Goal: Task Accomplishment & Management: Use online tool/utility

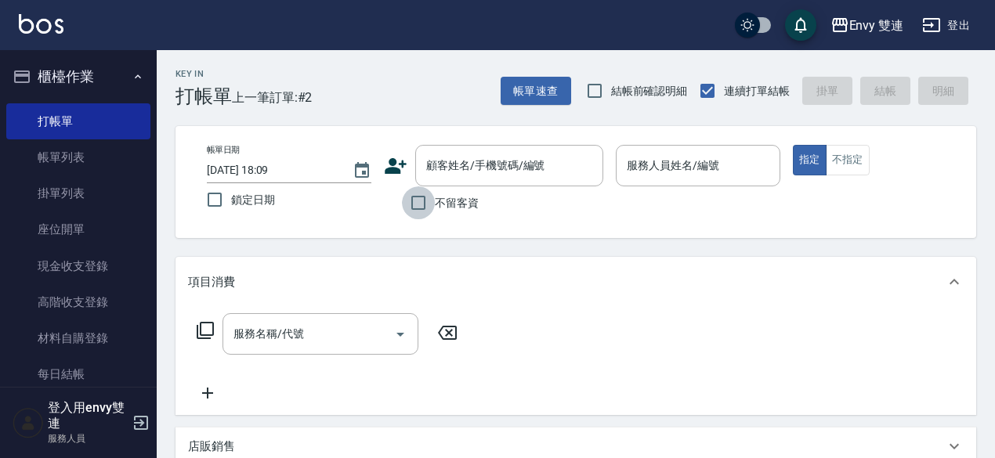
click at [419, 204] on input "不留客資" at bounding box center [418, 202] width 33 height 33
checkbox input "true"
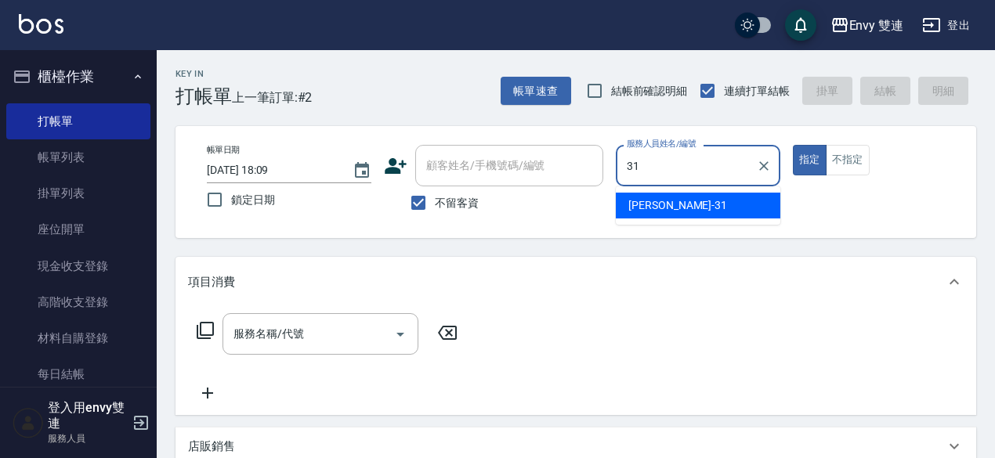
type input "Lina-31"
type button "true"
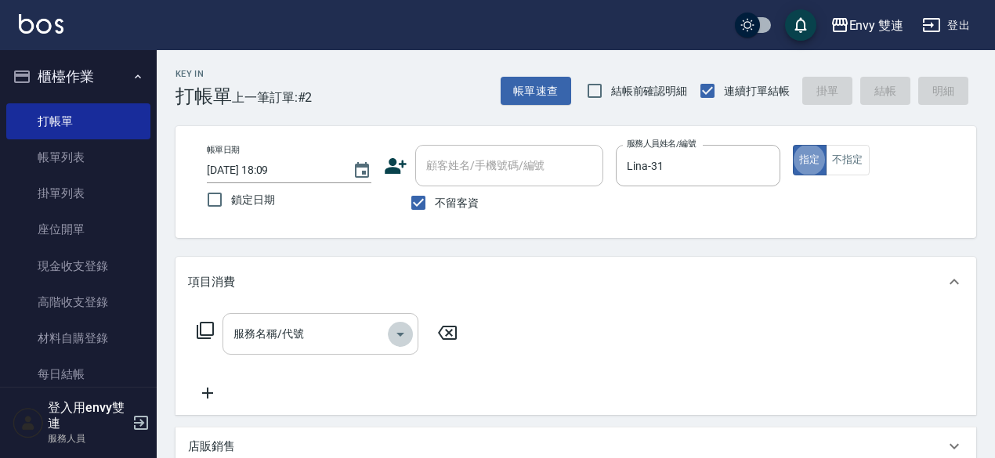
click at [395, 336] on icon "Open" at bounding box center [400, 334] width 19 height 19
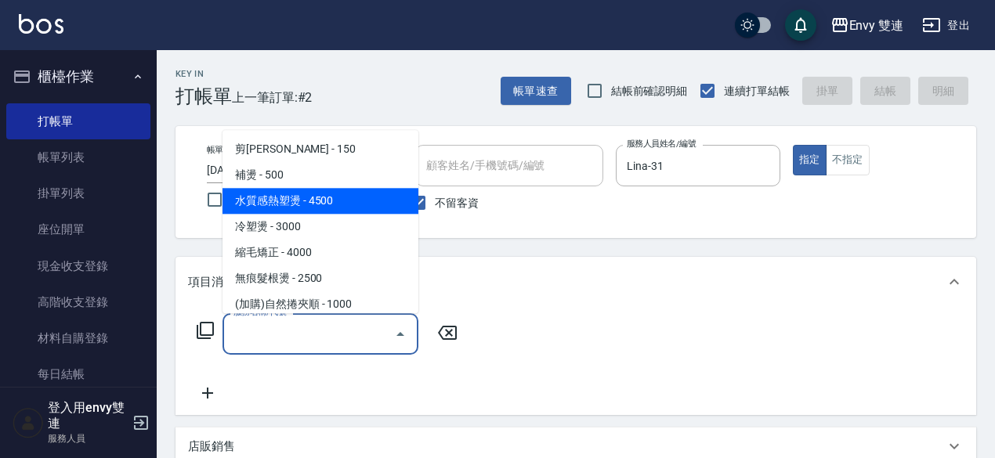
scroll to position [107, 0]
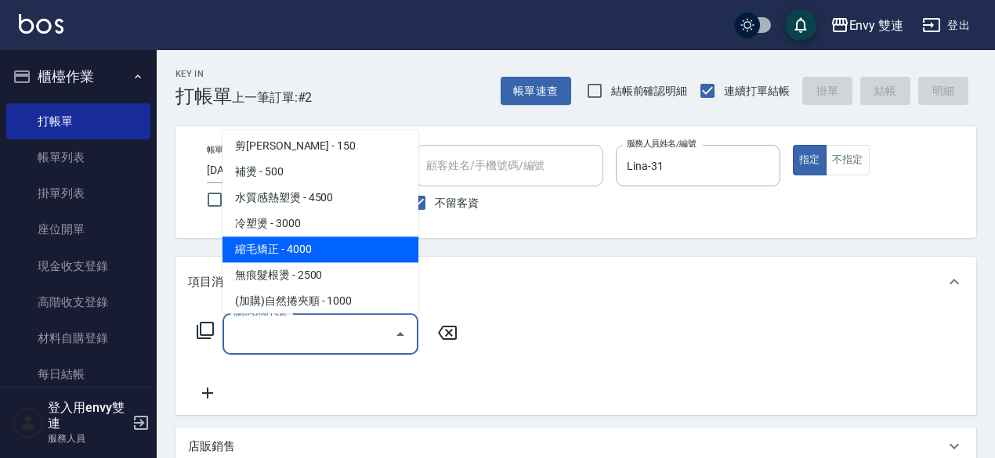
click at [363, 251] on span "縮毛矯正 - 4000" at bounding box center [320, 250] width 196 height 26
type input "縮毛矯正 (304)"
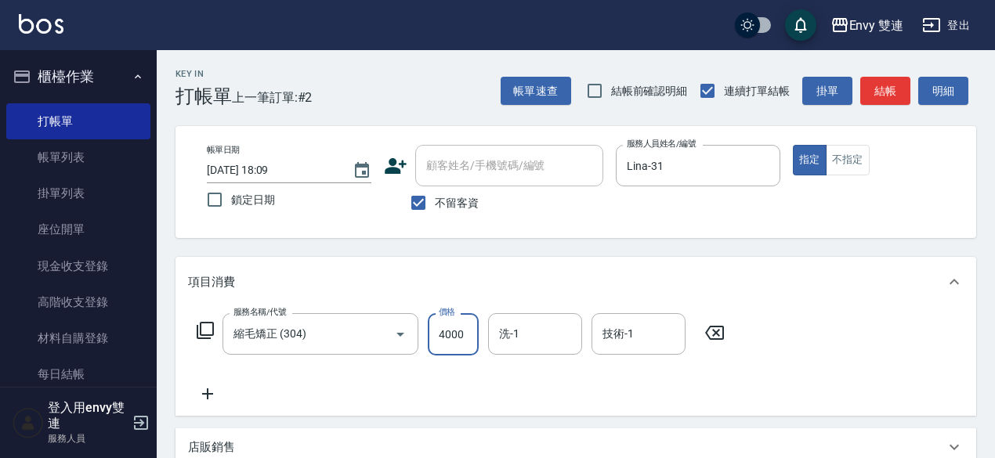
click at [443, 346] on input "4000" at bounding box center [453, 334] width 51 height 42
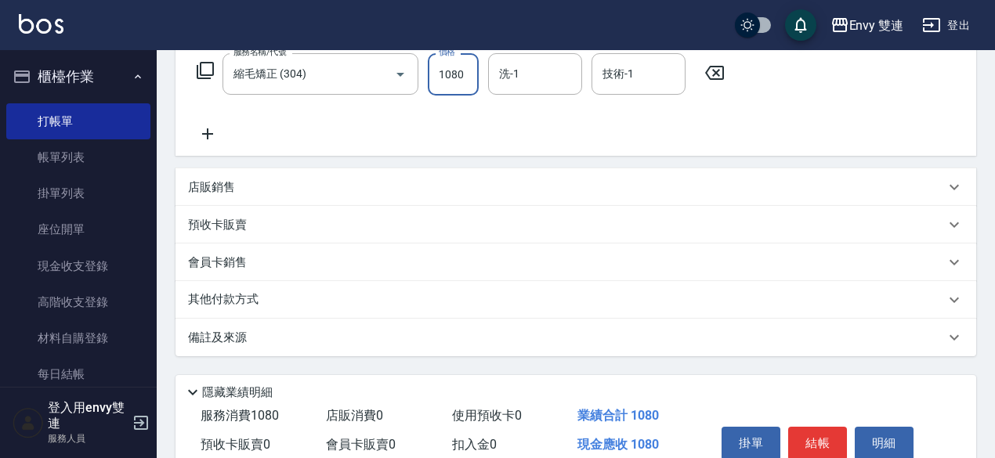
scroll to position [334, 0]
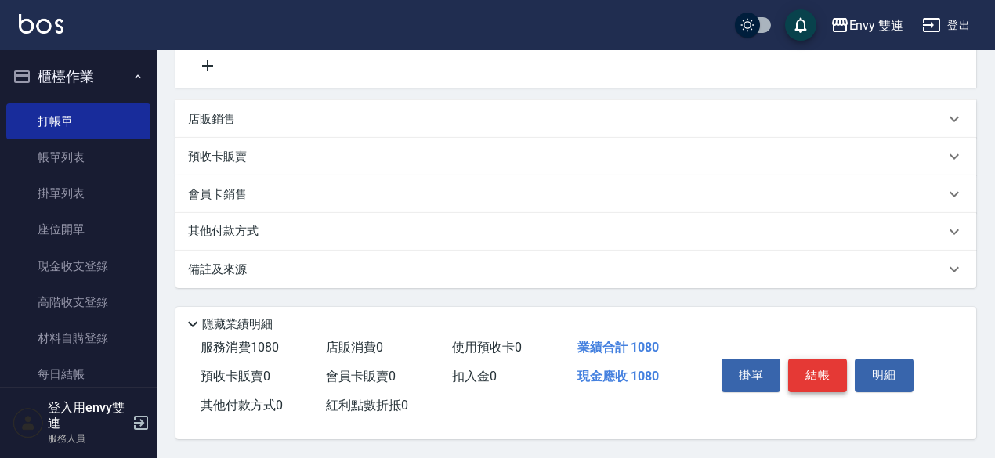
type input "1080"
click at [825, 371] on button "結帳" at bounding box center [817, 375] width 59 height 33
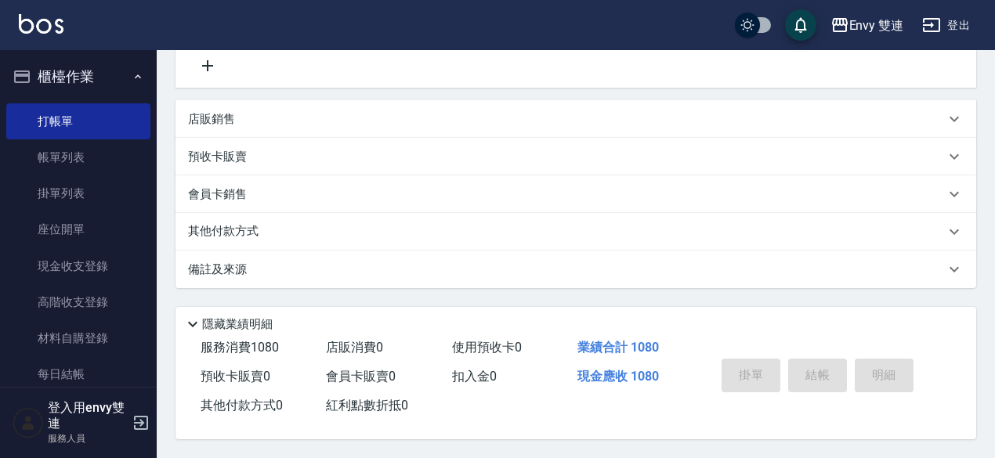
type input "[DATE] 18:59"
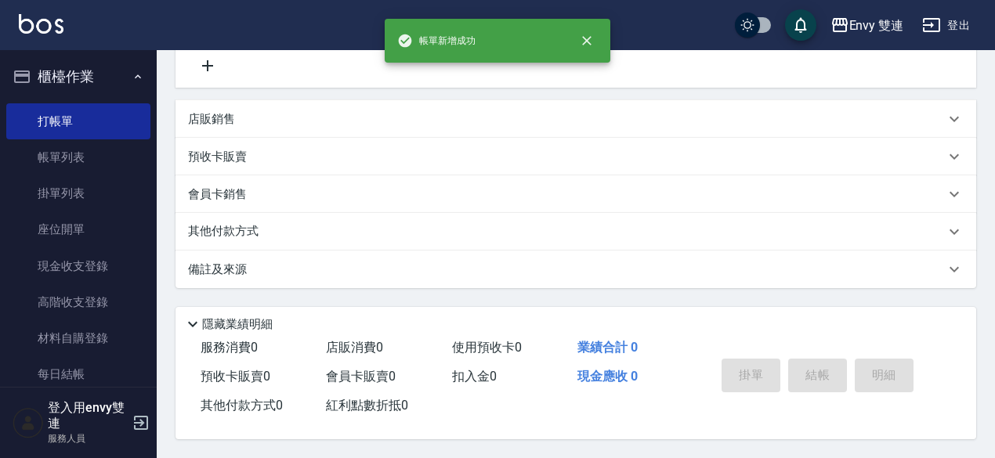
scroll to position [0, 0]
